Goal: Transaction & Acquisition: Book appointment/travel/reservation

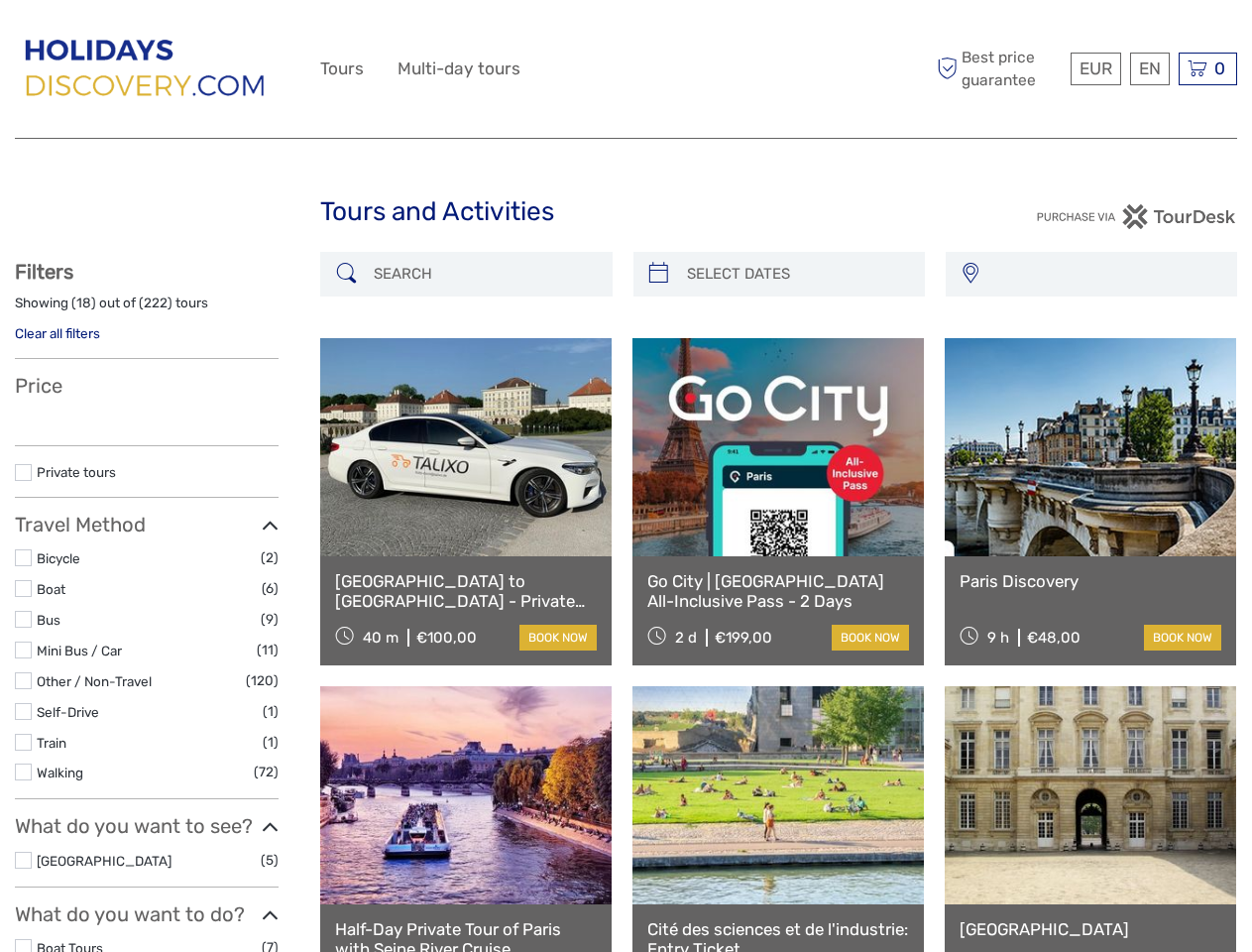
select select
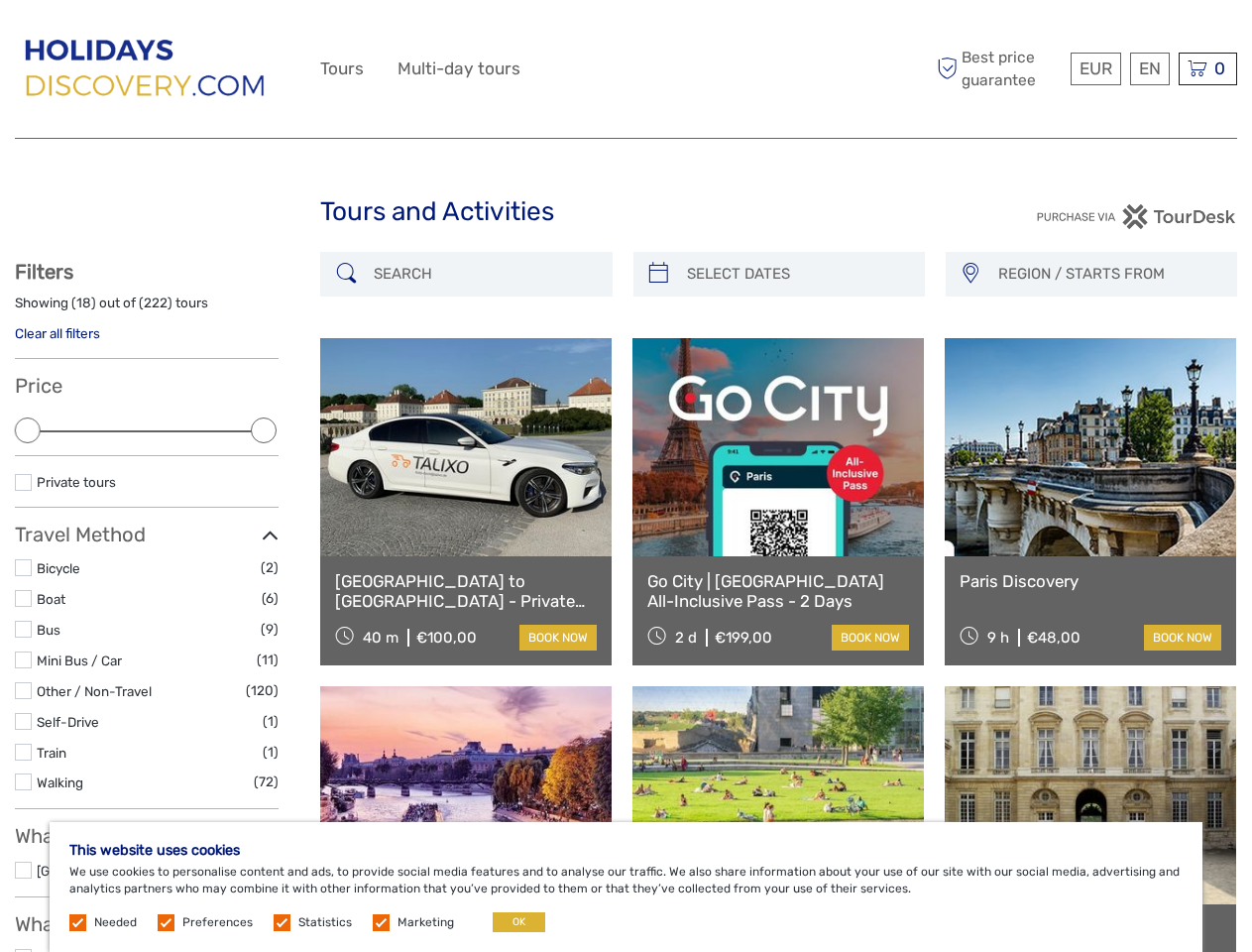
click at [626, 70] on div "EUR EUR $ £ EN English Español Deutsch Tours Multi-day tours More Best price gu…" at bounding box center [626, 69] width 612 height 108
click at [1095, 69] on span "EUR" at bounding box center [1096, 69] width 33 height 20
click at [1149, 69] on div "EN English Español Deutsch" at bounding box center [1150, 69] width 40 height 33
click at [1208, 69] on div "0 Items Total €0,00 Checkout The shopping cart is empty." at bounding box center [1208, 69] width 59 height 33
click at [28, 430] on div at bounding box center [28, 430] width 26 height 26
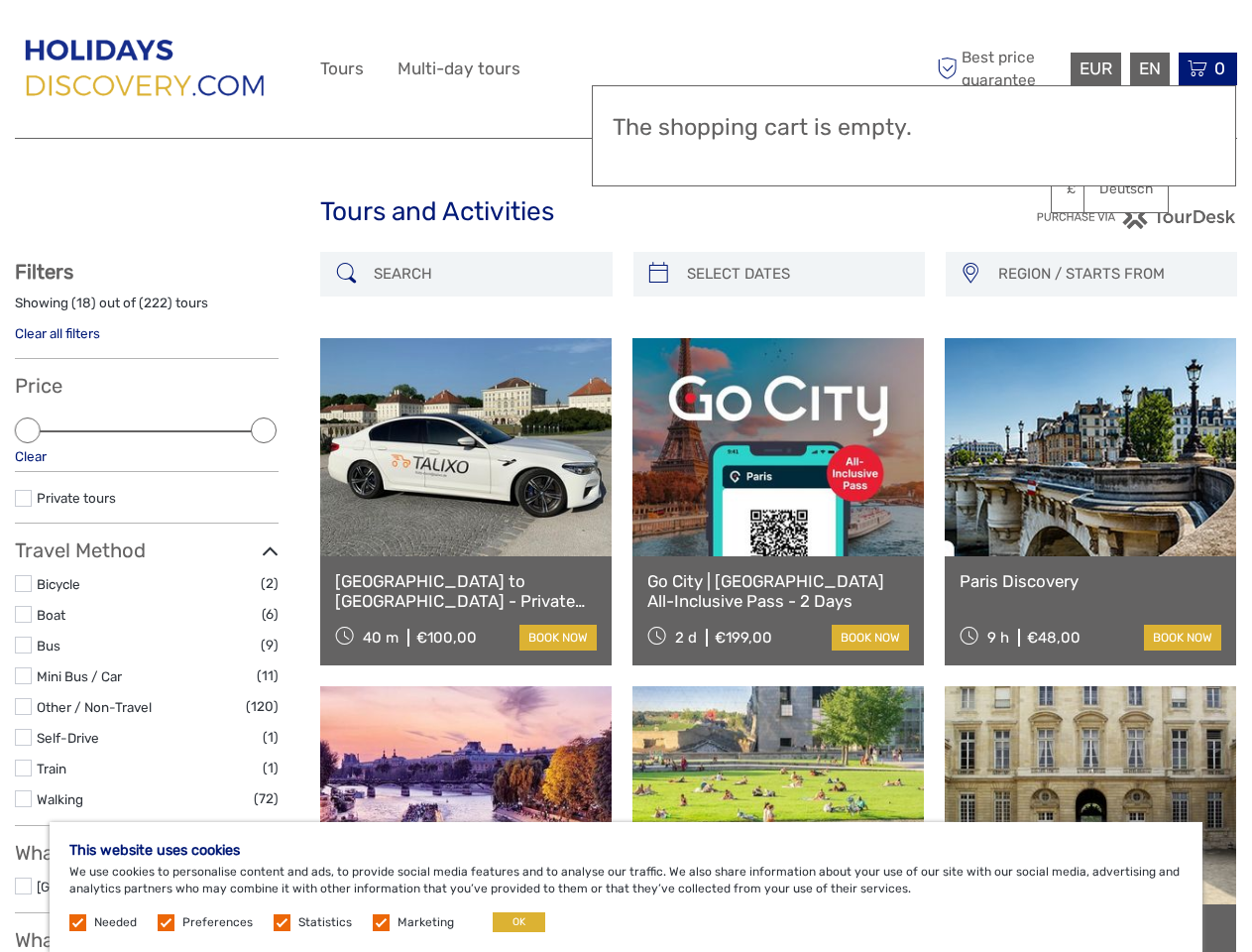
click at [264, 486] on div "Private tours" at bounding box center [146, 504] width 264 height 37
click at [659, 338] on link at bounding box center [778, 447] width 292 height 218
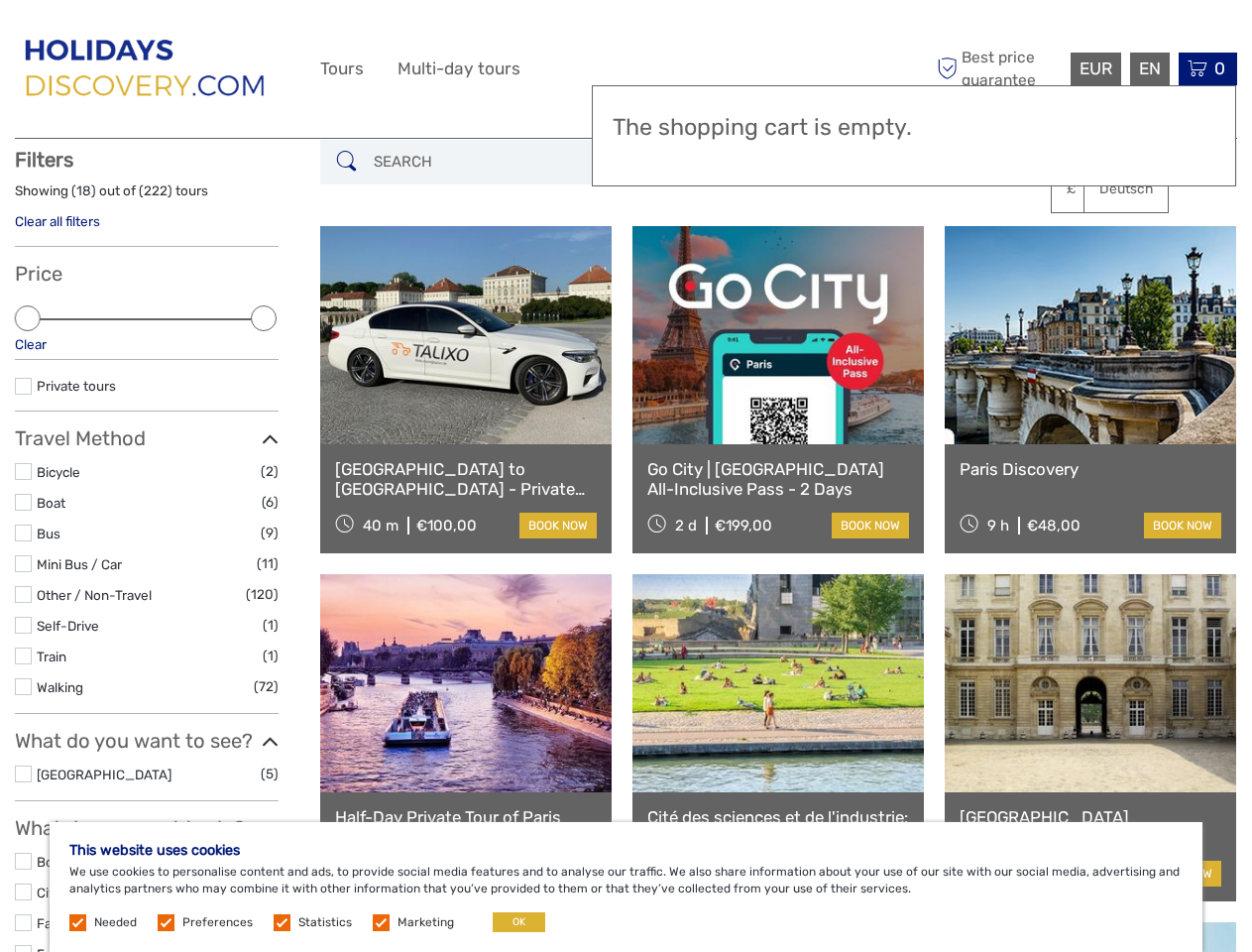
click at [796, 274] on link at bounding box center [778, 334] width 292 height 218
click at [970, 274] on link at bounding box center [1091, 334] width 292 height 218
click at [1108, 274] on link at bounding box center [1091, 334] width 292 height 218
